Goal: Communication & Community: Connect with others

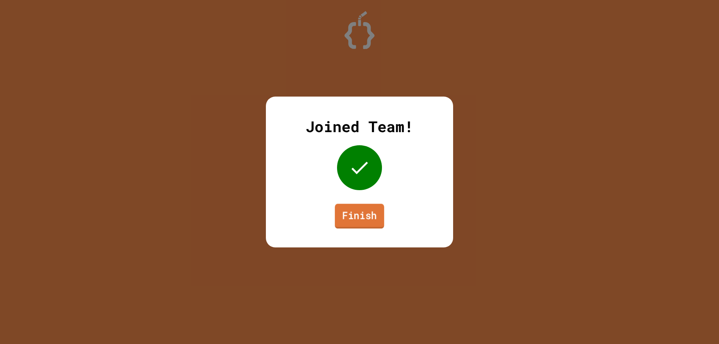
click at [363, 208] on link "Finish" at bounding box center [359, 216] width 49 height 25
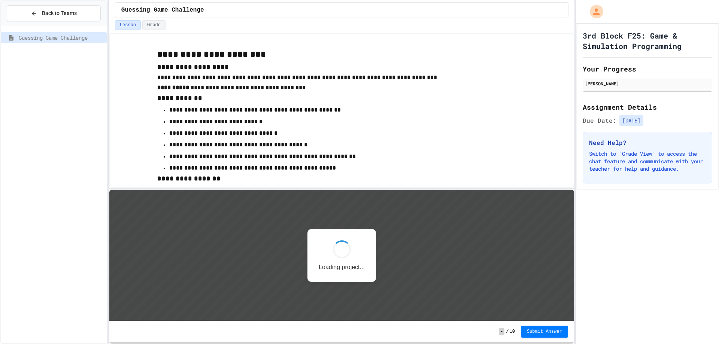
scroll to position [1, 0]
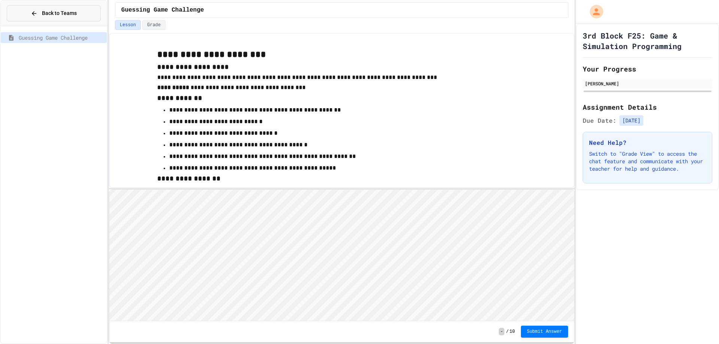
click at [55, 19] on button "Back to Teams" at bounding box center [54, 13] width 94 height 16
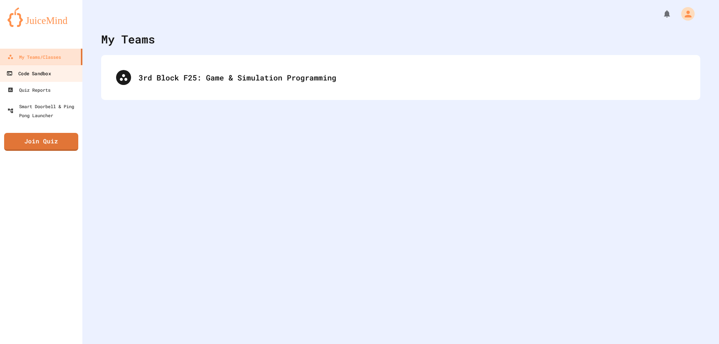
click at [16, 78] on div "Code Sandbox" at bounding box center [28, 73] width 44 height 9
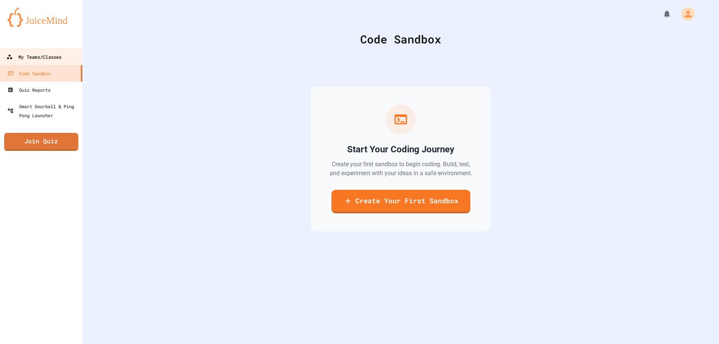
click at [51, 64] on link "My Teams/Classes" at bounding box center [41, 56] width 85 height 17
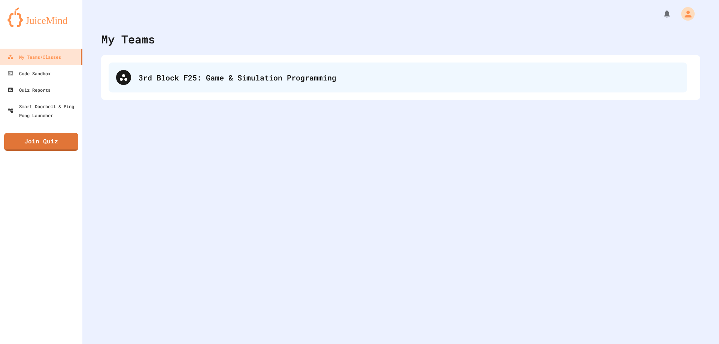
click at [258, 82] on div "3rd Block F25: Game & Simulation Programming" at bounding box center [401, 78] width 584 height 30
click at [246, 91] on div "3rd Block F25: Game & Simulation Programming" at bounding box center [401, 78] width 584 height 30
